Goal: Task Accomplishment & Management: Manage account settings

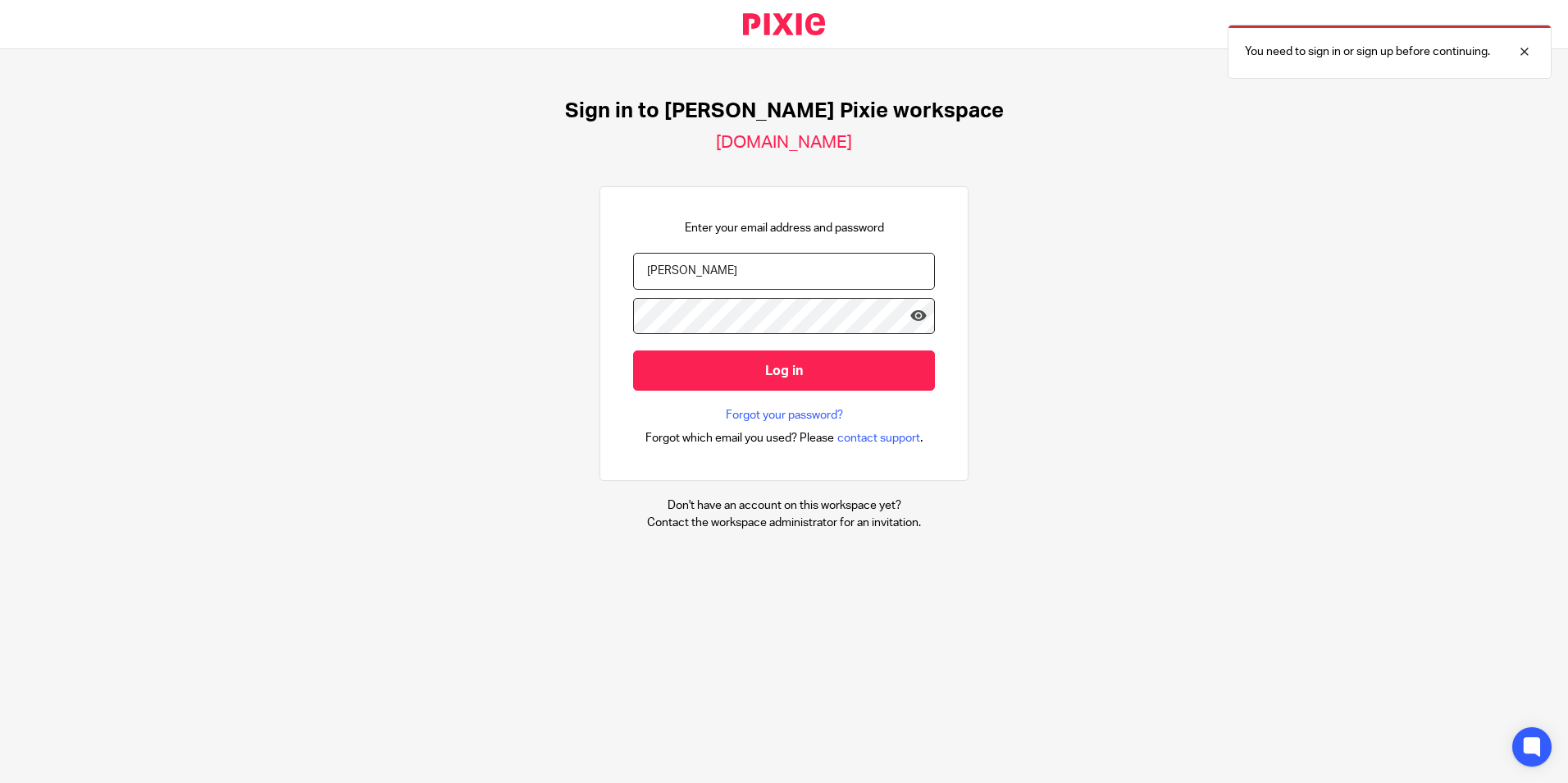
click at [795, 275] on input "Barnard" at bounding box center [784, 271] width 302 height 37
drag, startPoint x: 763, startPoint y: 275, endPoint x: 477, endPoint y: 333, distance: 291.8
click at [477, 333] on div "Sign in to Menzies's Pixie workspace menzies.usepixie.net Enter your email addr…" at bounding box center [784, 314] width 1568 height 531
click at [1027, 311] on div "Sign in to Menzies's Pixie workspace menzies.usepixie.net Enter your email addr…" at bounding box center [784, 314] width 1568 height 531
click at [911, 313] on icon at bounding box center [919, 316] width 17 height 17
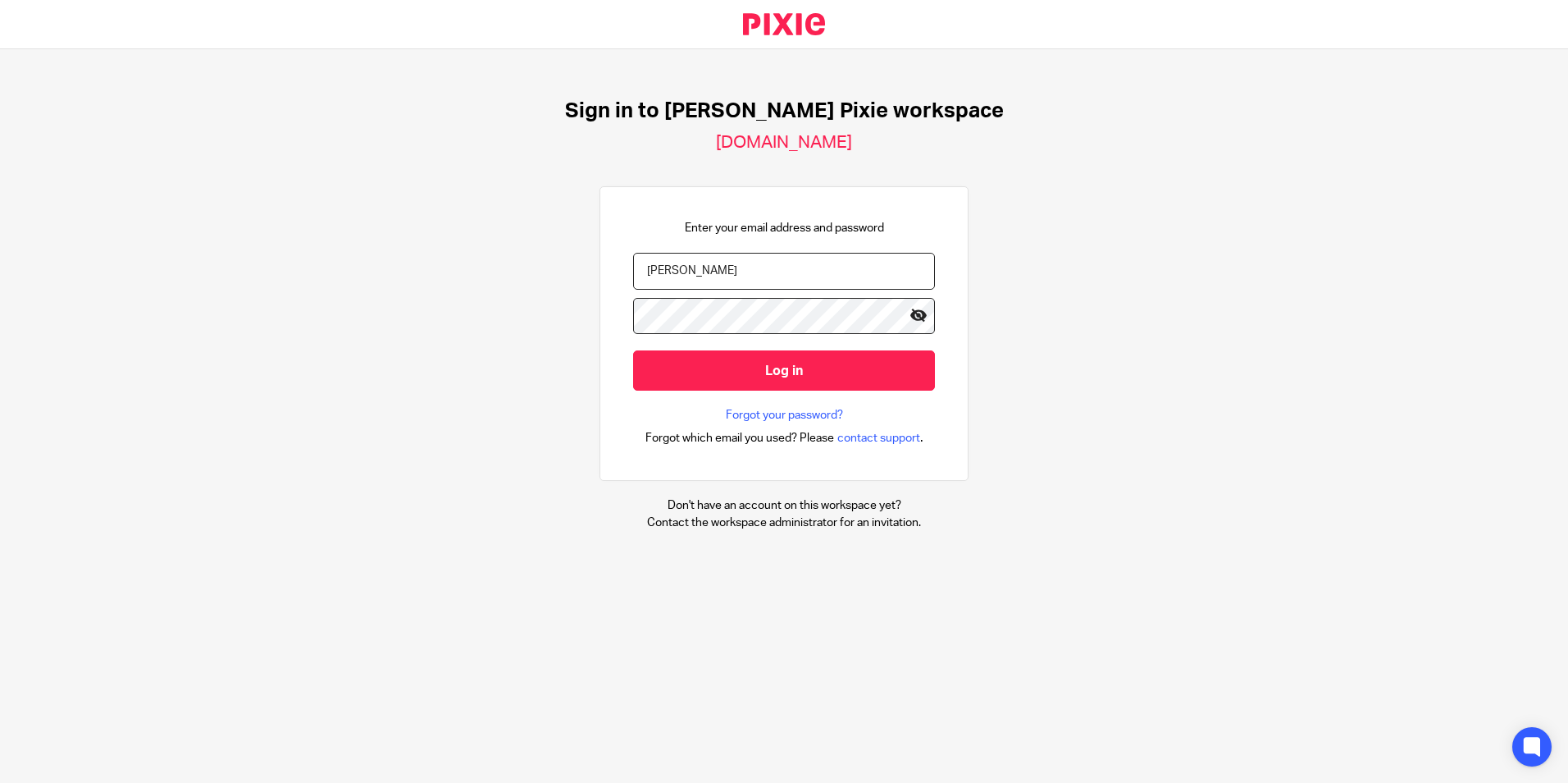
click at [910, 312] on icon at bounding box center [919, 316] width 17 height 17
drag, startPoint x: 736, startPoint y: 273, endPoint x: 445, endPoint y: 319, distance: 294.6
click at [448, 317] on div "Sign in to Menzies's Pixie workspace menzies.usepixie.net Enter your email addr…" at bounding box center [784, 314] width 1568 height 531
type input "mbarnard@menzies.co.uk"
drag, startPoint x: 906, startPoint y: 312, endPoint x: 898, endPoint y: 316, distance: 8.9
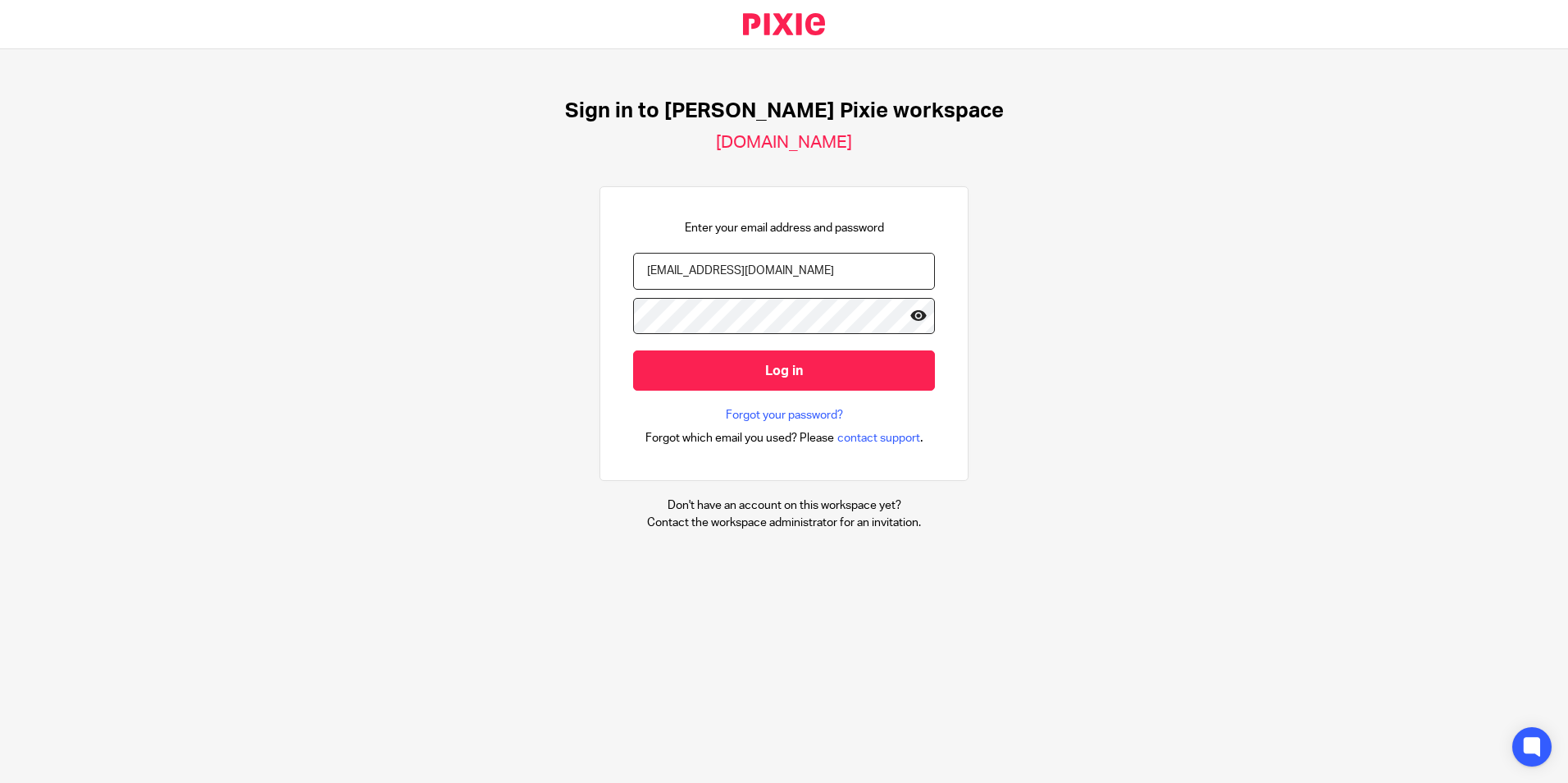
click at [910, 314] on icon at bounding box center [919, 316] width 17 height 17
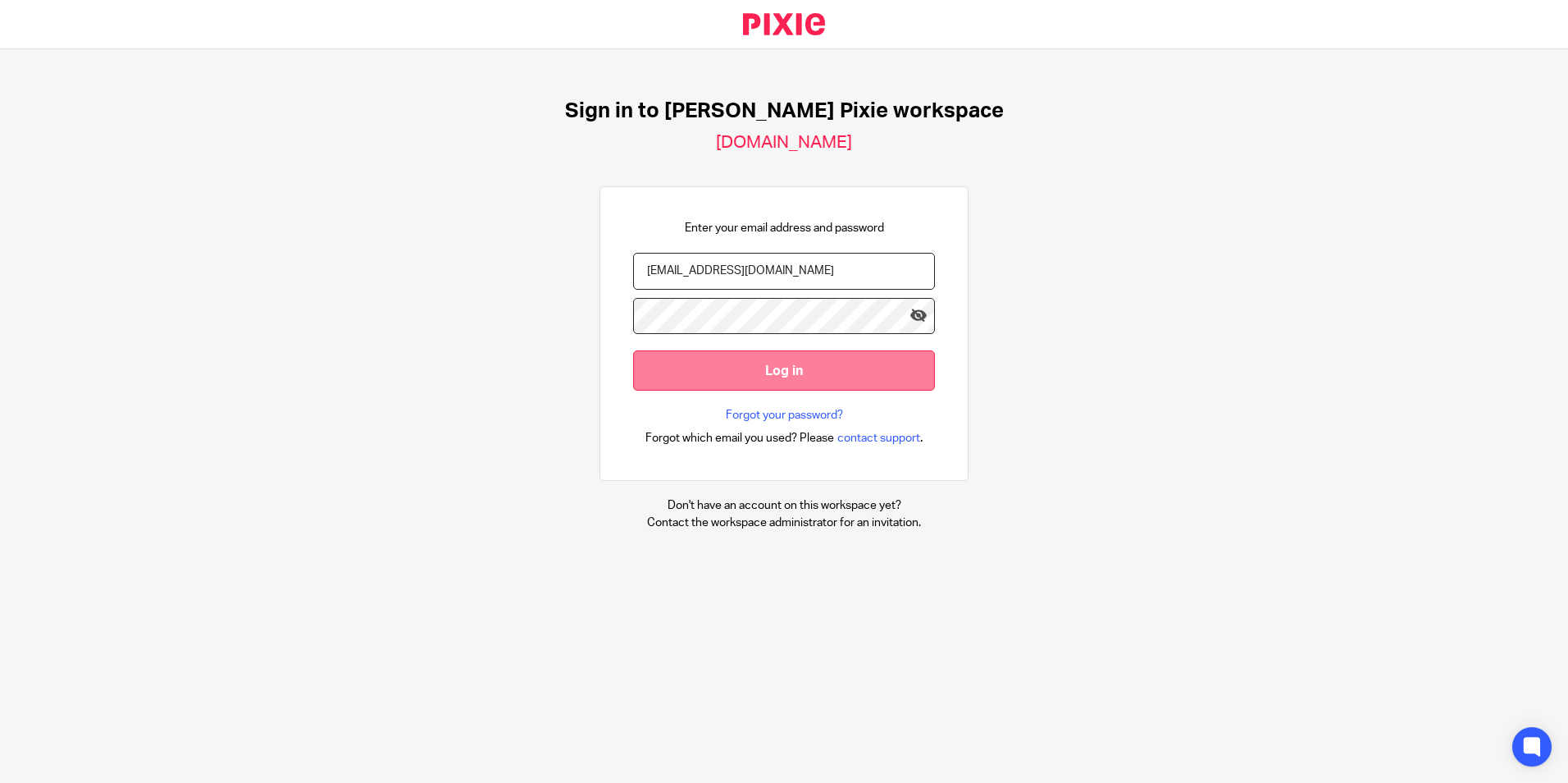
click at [862, 366] on input "Log in" at bounding box center [784, 371] width 302 height 40
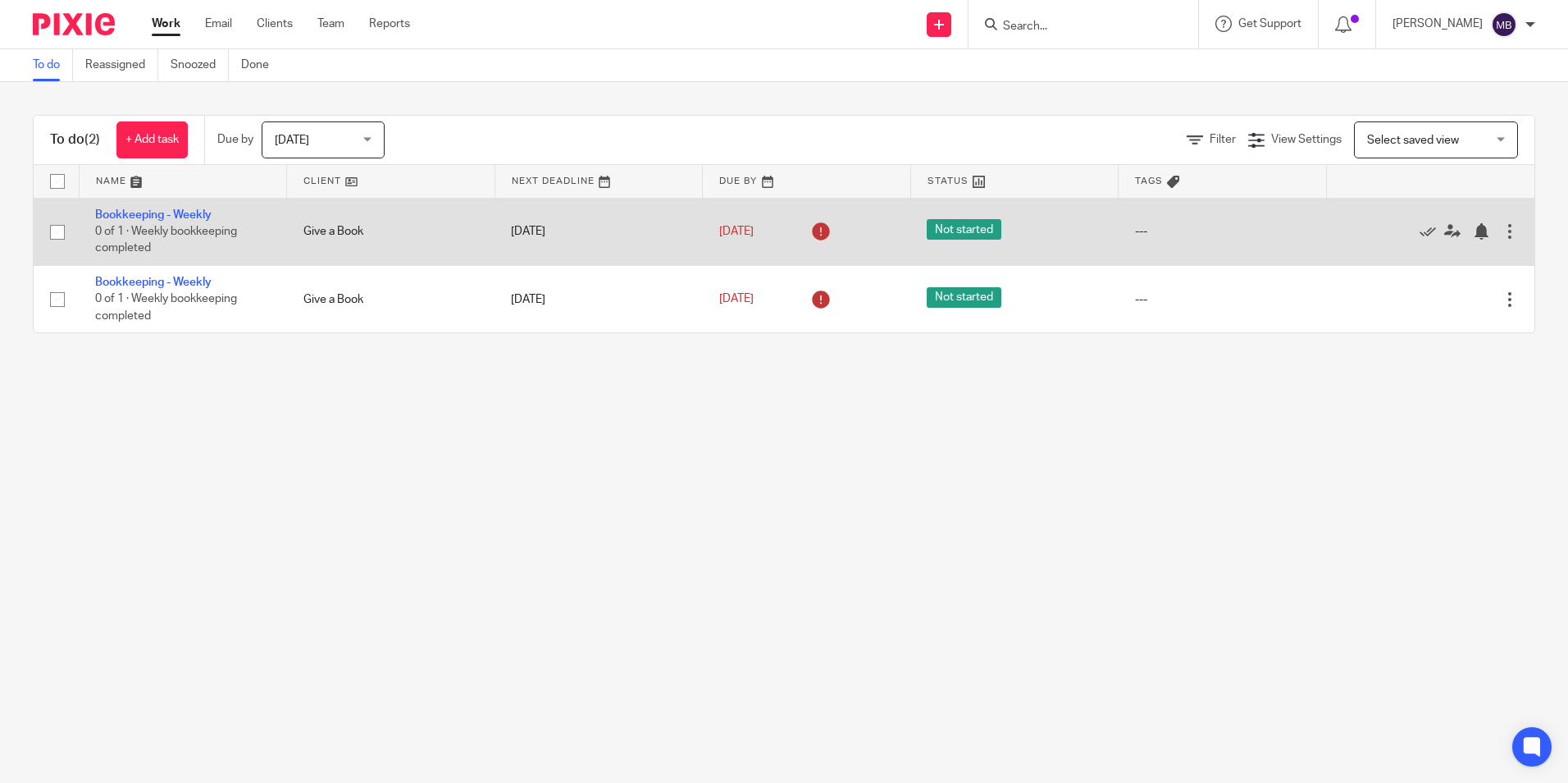
click at [466, 232] on td "Give a Book" at bounding box center [391, 231] width 209 height 67
click at [323, 219] on td "Give a Book" at bounding box center [391, 231] width 209 height 67
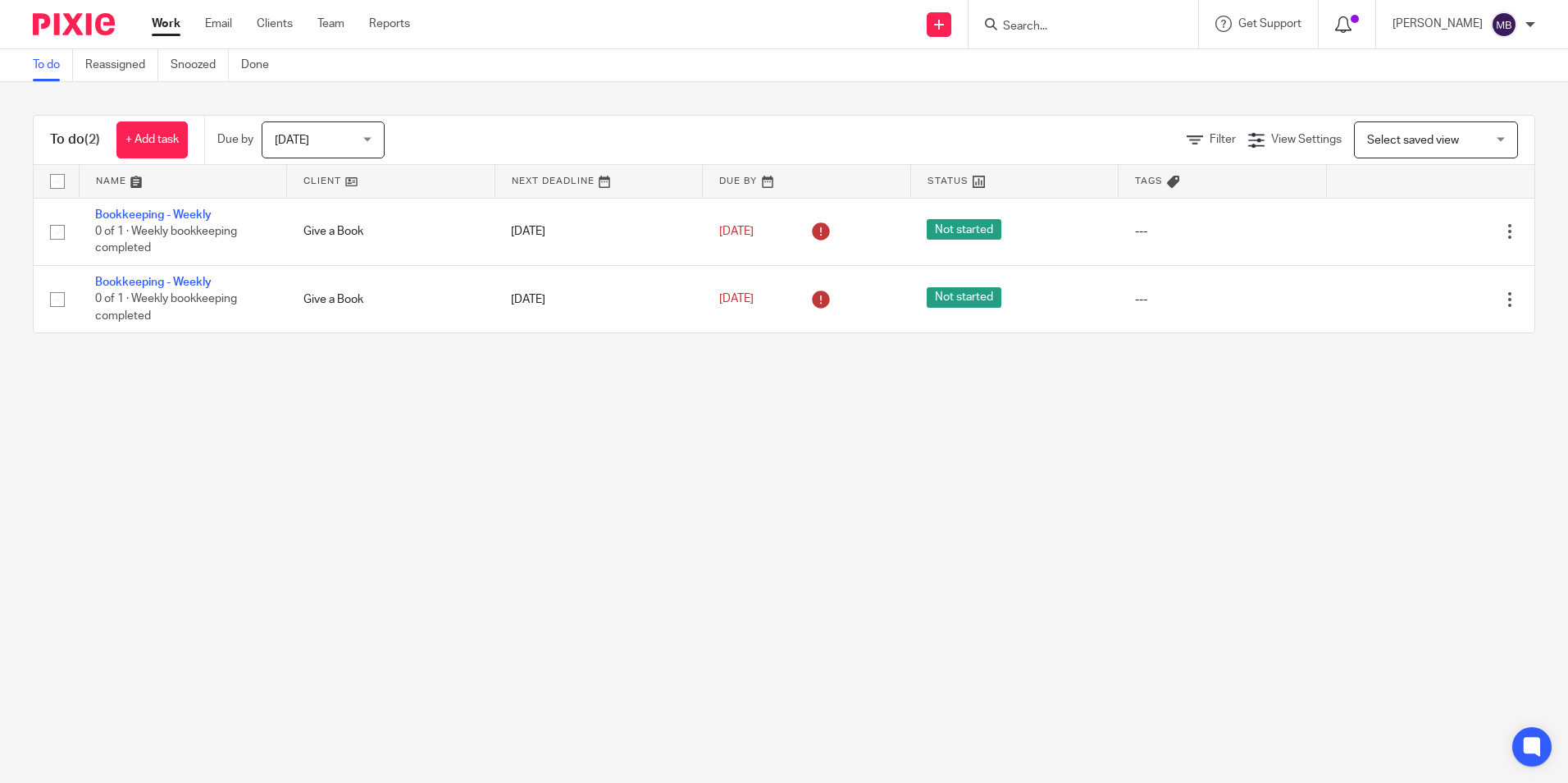
click at [1352, 27] on icon at bounding box center [1343, 25] width 17 height 17
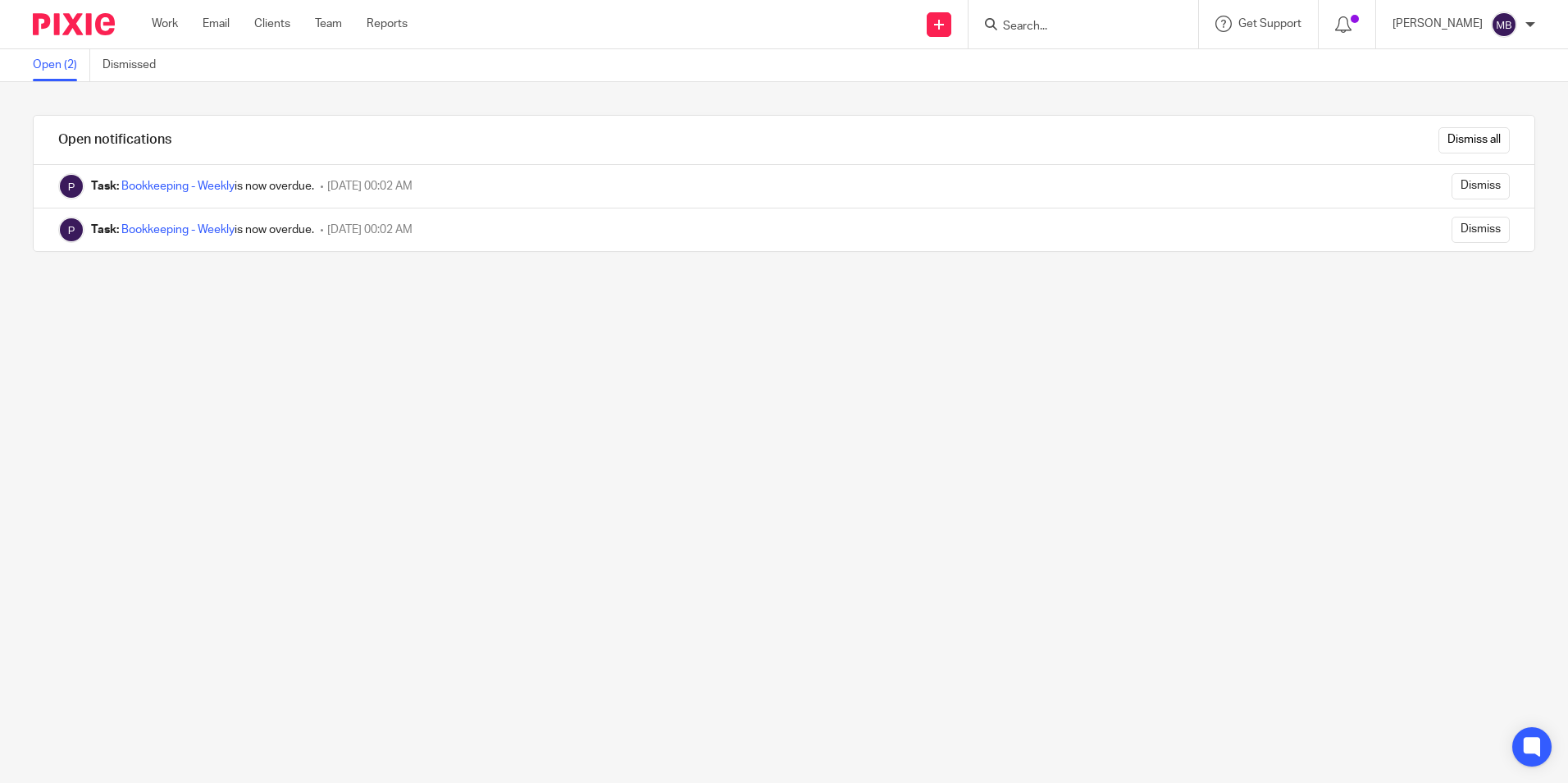
click at [179, 21] on ul "Work Email Clients Team Reports" at bounding box center [292, 24] width 281 height 17
click at [157, 31] on link "Work" at bounding box center [164, 24] width 26 height 17
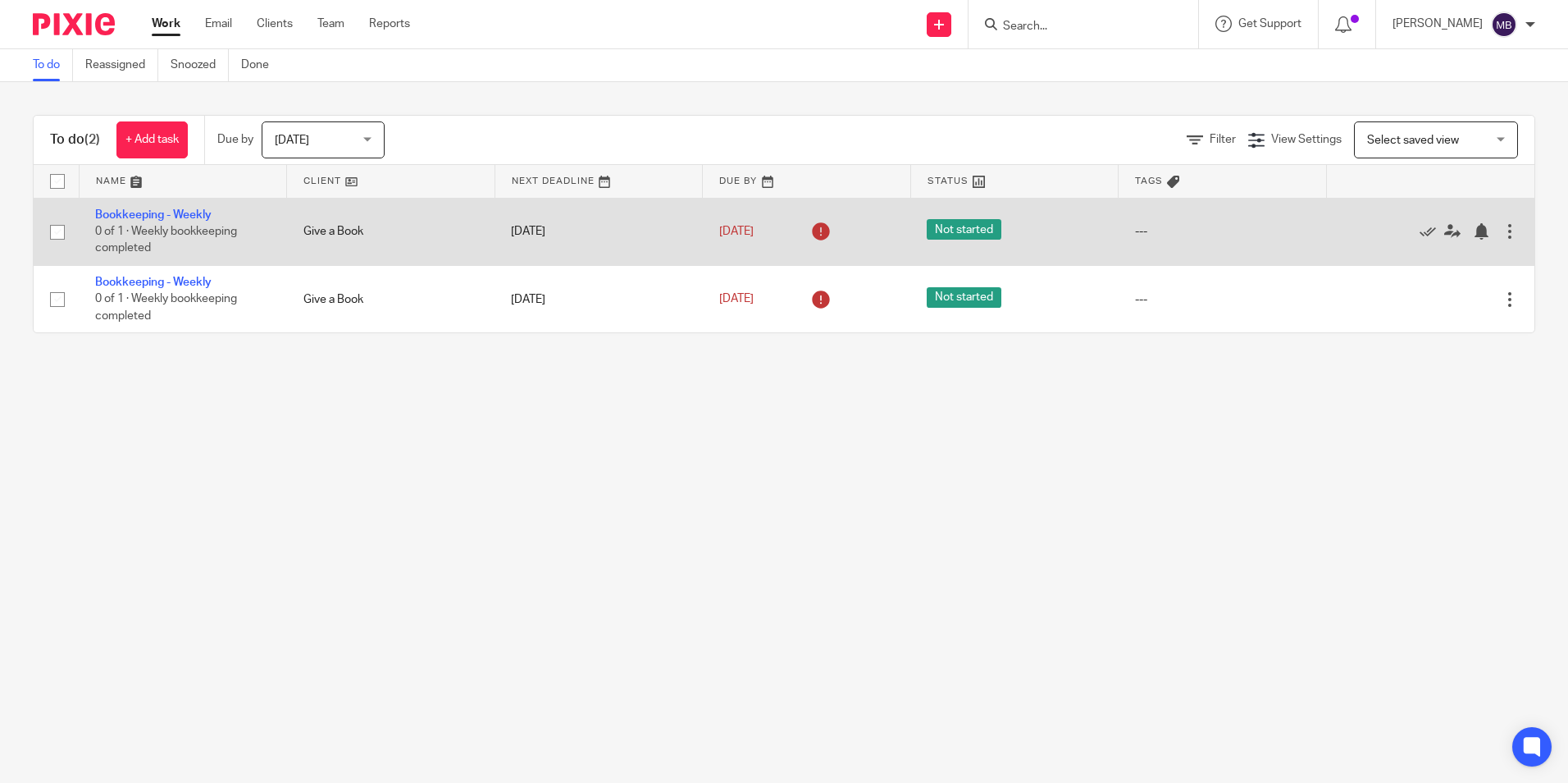
click at [80, 226] on td "Bookkeeping - Weekly 0 of 1 · Weekly bookkeeping completed" at bounding box center [183, 231] width 209 height 67
click at [56, 229] on input "checkbox" at bounding box center [57, 231] width 31 height 31
click at [60, 232] on input "checkbox" at bounding box center [57, 231] width 31 height 31
checkbox input "false"
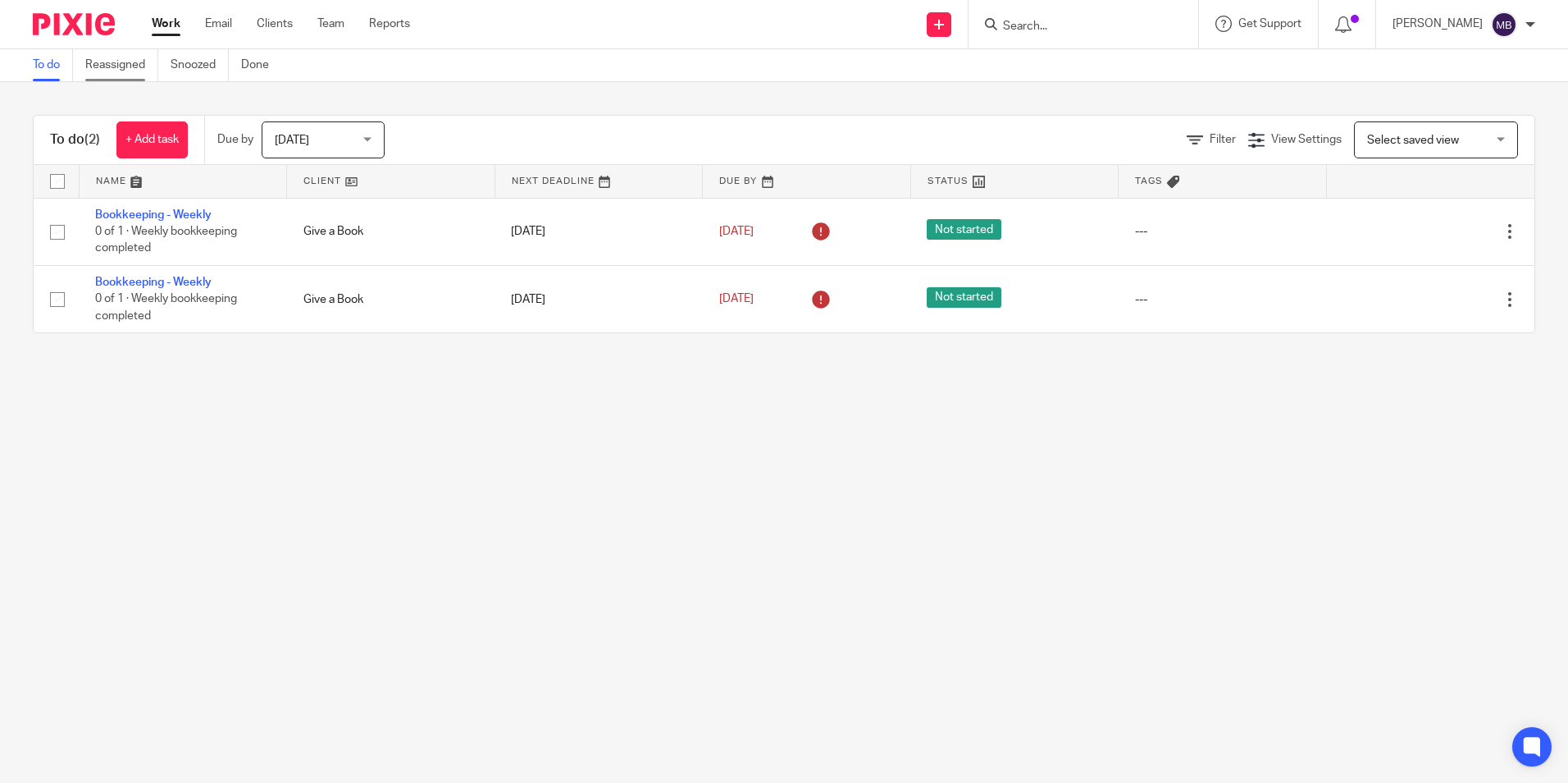
click at [125, 73] on link "Reassigned" at bounding box center [122, 65] width 73 height 32
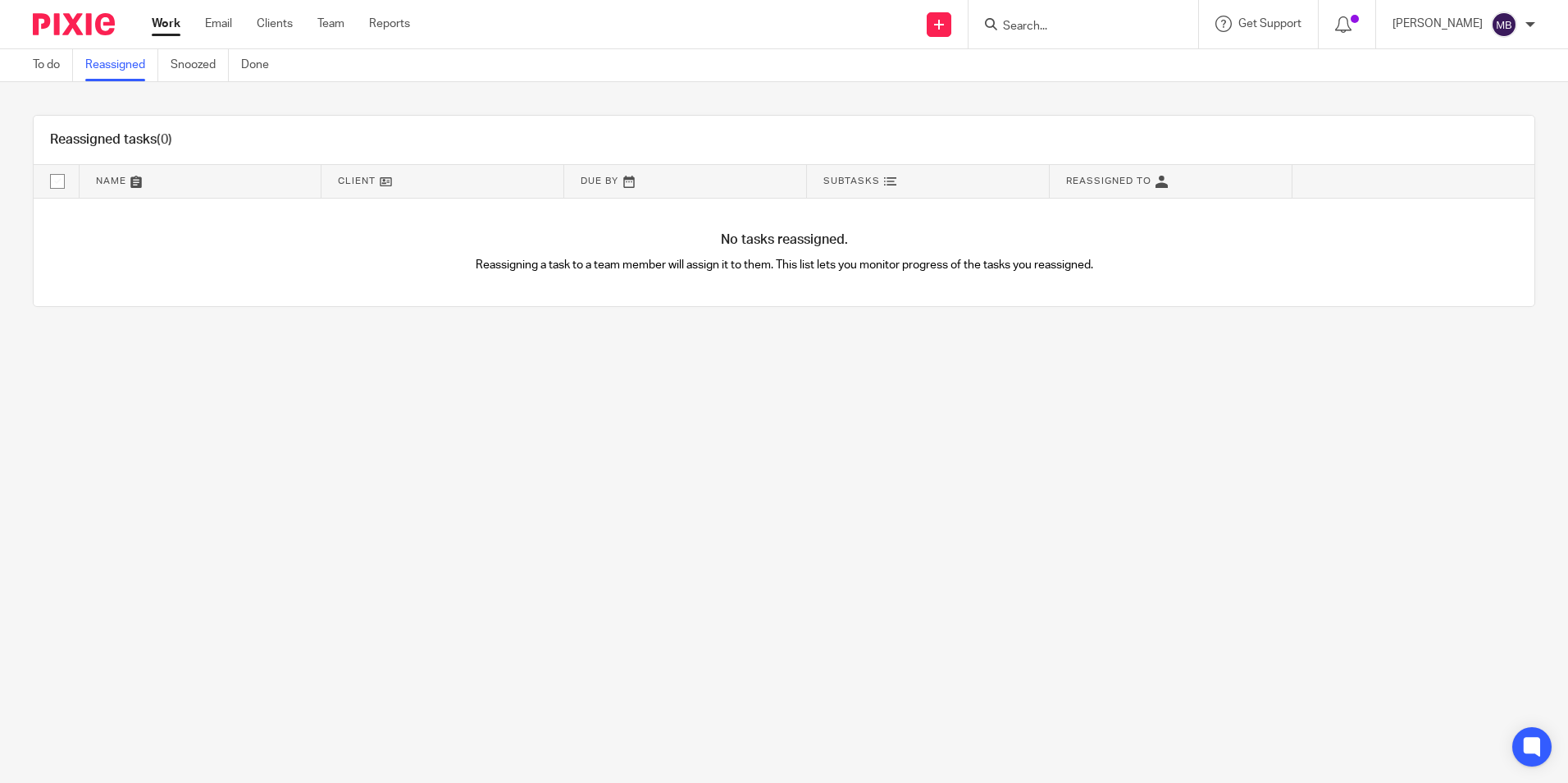
click at [169, 70] on ul "To do Reassigned Snoozed Done" at bounding box center [163, 65] width 261 height 32
click at [220, 23] on link "Email" at bounding box center [219, 24] width 27 height 17
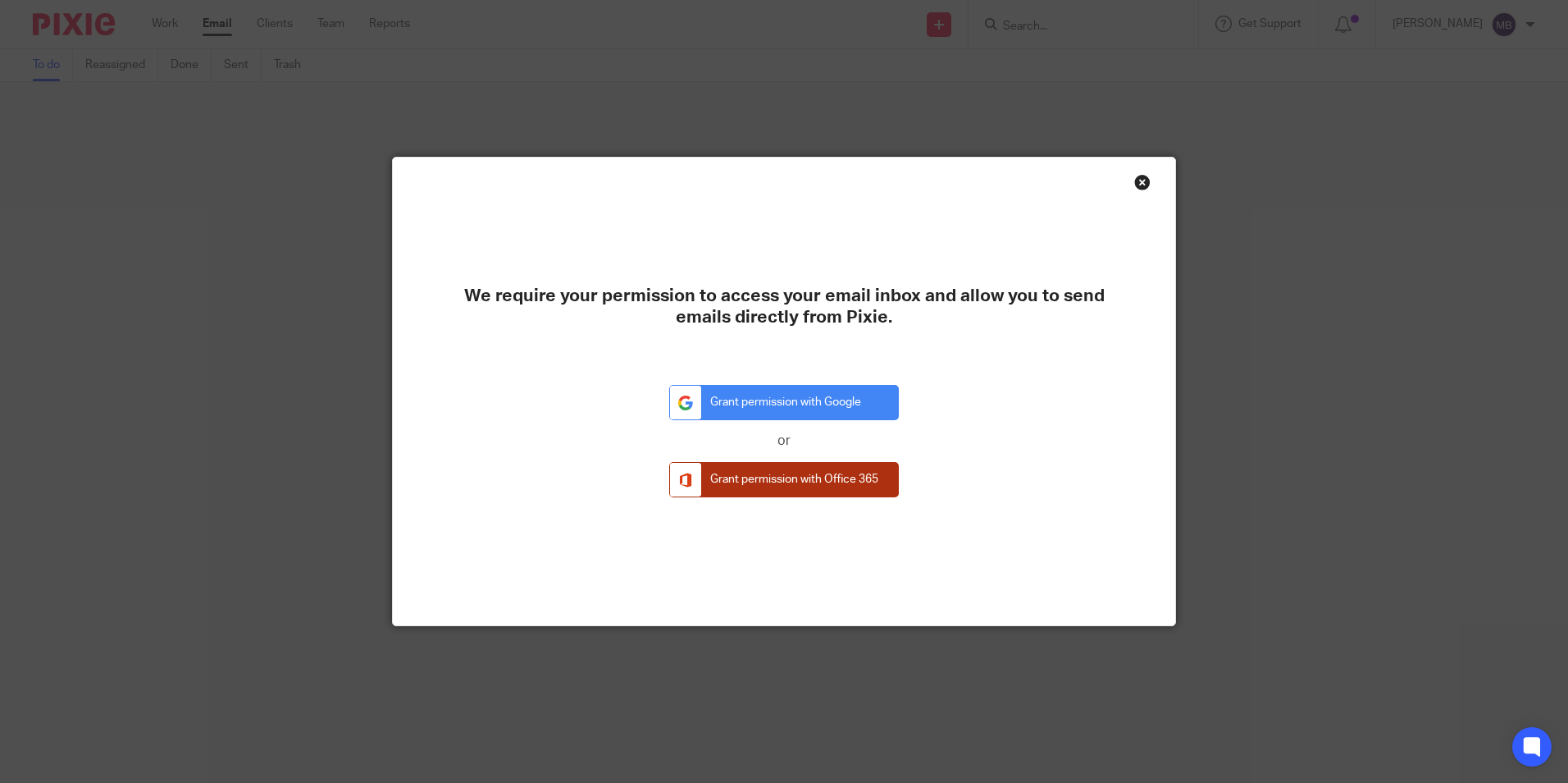
click at [813, 490] on link "Grant permission with Office 365" at bounding box center [784, 480] width 230 height 35
